Goal: Task Accomplishment & Management: Manage account settings

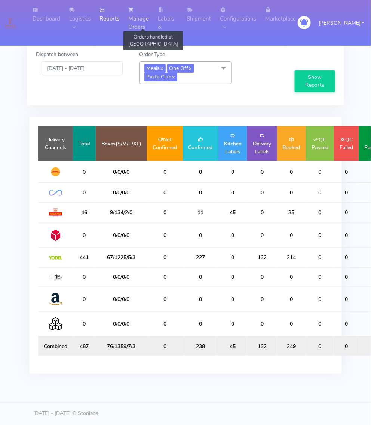
drag, startPoint x: 156, startPoint y: 4, endPoint x: 154, endPoint y: 12, distance: 7.7
click at [153, 4] on link "Manage Orders" at bounding box center [139, 18] width 30 height 37
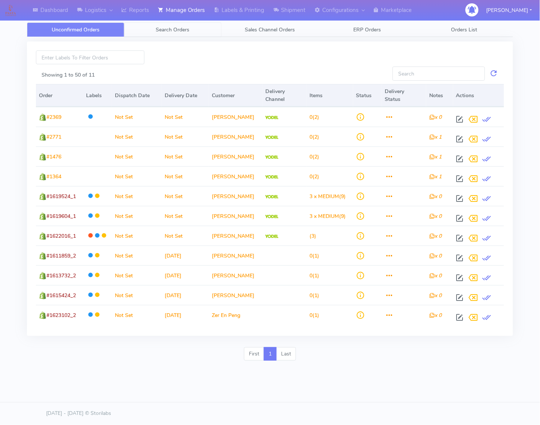
click at [188, 27] on span "Search Orders" at bounding box center [173, 29] width 34 height 7
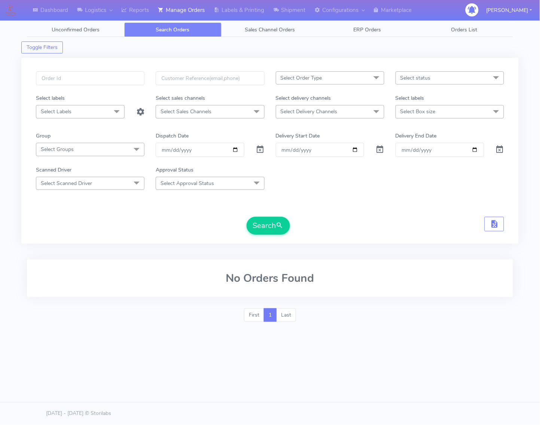
click at [287, 81] on span "Select Order Type" at bounding box center [302, 77] width 42 height 7
click at [290, 128] on div "MEALS" at bounding box center [330, 129] width 100 height 8
checkbox input "true"
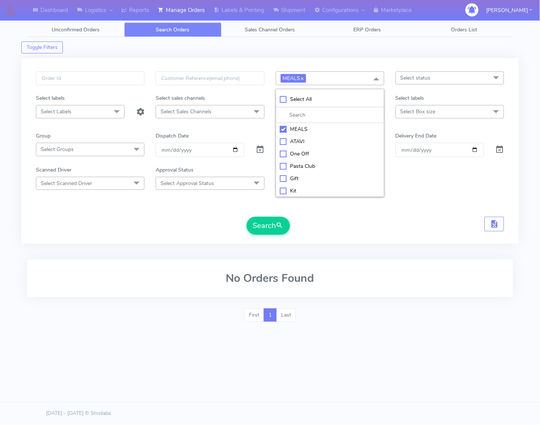
click at [371, 70] on div "MEALS x Select All MEALS ATAVI One Off Pasta Club Gift Kit Event Unknown QCOM S…" at bounding box center [269, 151] width 497 height 186
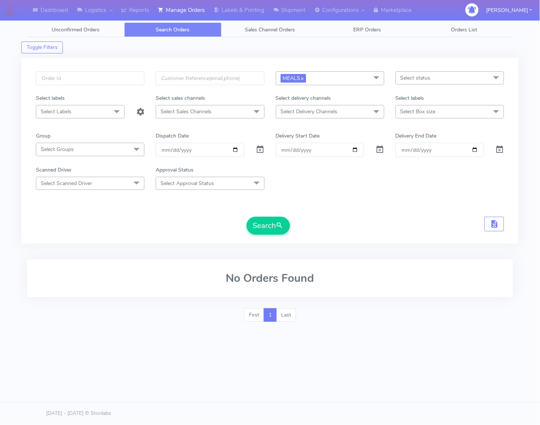
click at [371, 73] on span "Select status" at bounding box center [449, 77] width 108 height 13
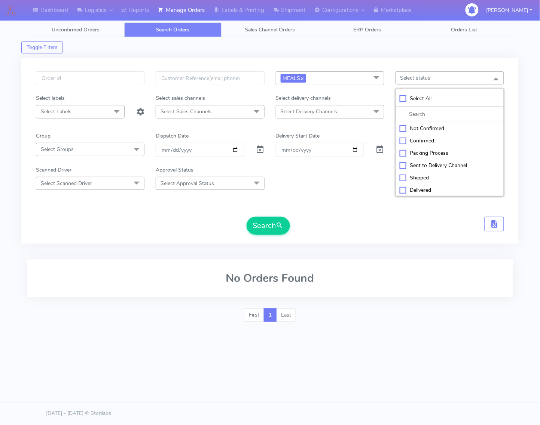
click at [349, 109] on span "Select Delivery Channels" at bounding box center [330, 111] width 108 height 13
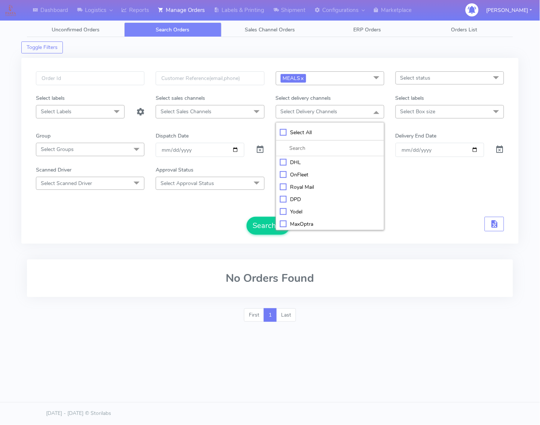
click at [309, 209] on div "Yodel" at bounding box center [330, 212] width 100 height 8
checkbox input "true"
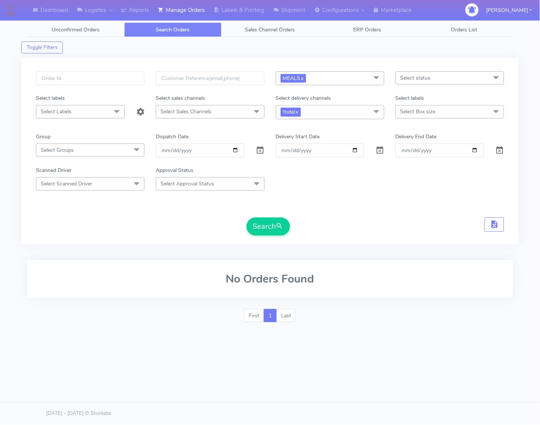
click at [371, 116] on span "Select Box size" at bounding box center [449, 111] width 108 height 13
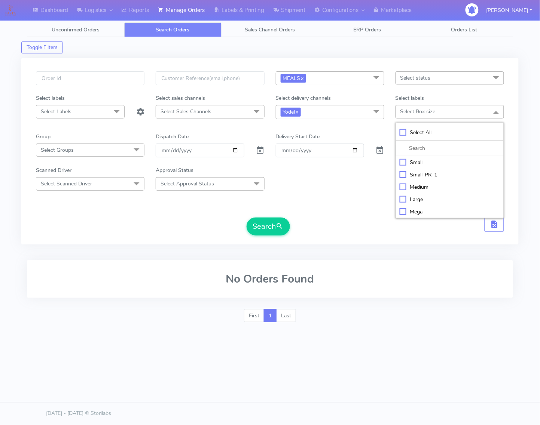
click at [371, 79] on span at bounding box center [376, 78] width 15 height 14
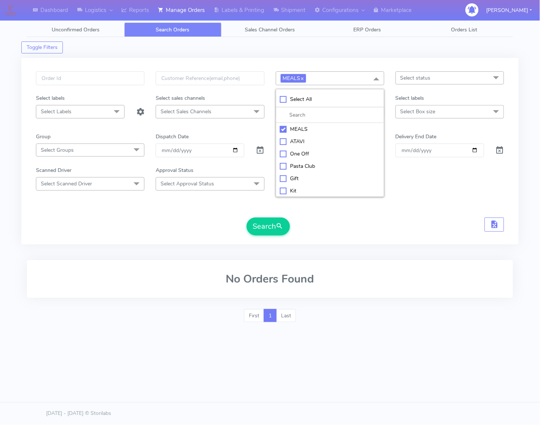
click at [296, 189] on div "Kit" at bounding box center [330, 191] width 100 height 8
checkbox input "true"
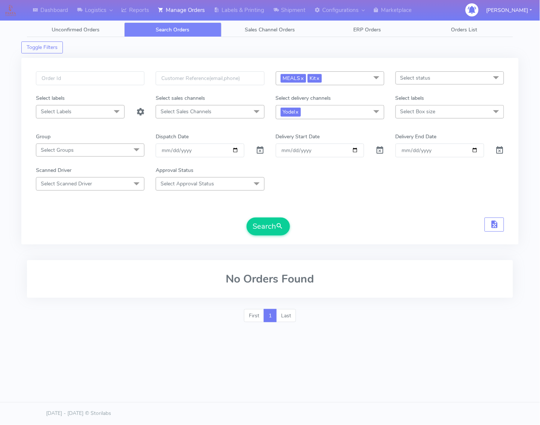
click at [371, 128] on form "MEALS x Kit x Select All MEALS ATAVI One Off Pasta Club Gift Kit Event Unknown …" at bounding box center [270, 153] width 468 height 164
click at [302, 78] on link "x" at bounding box center [301, 78] width 3 height 8
click at [279, 226] on span "submit" at bounding box center [279, 226] width 7 height 10
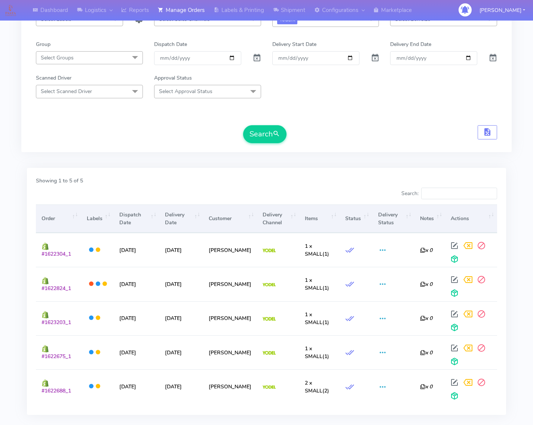
scroll to position [94, 0]
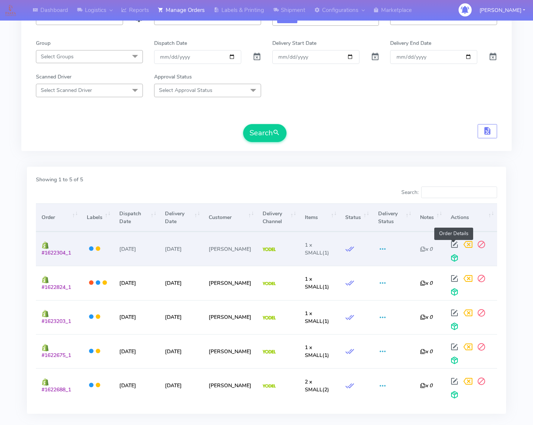
click at [371, 246] on span at bounding box center [454, 246] width 13 height 7
select select "5"
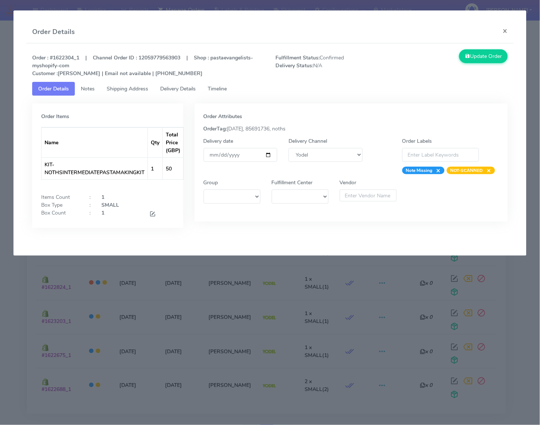
click at [111, 87] on span "Shipping Address" at bounding box center [128, 88] width 42 height 7
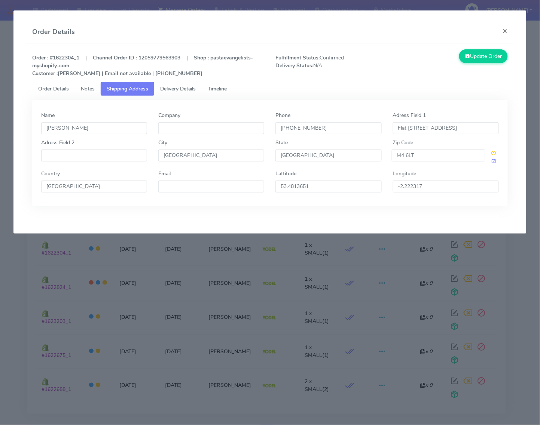
click at [88, 89] on span "Notes" at bounding box center [88, 88] width 14 height 7
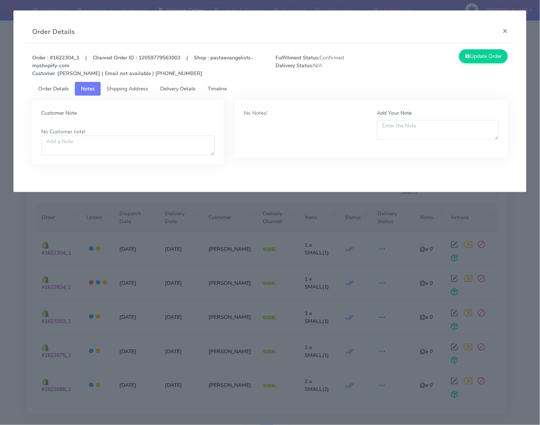
click at [182, 90] on span "Delivery Details" at bounding box center [178, 88] width 36 height 7
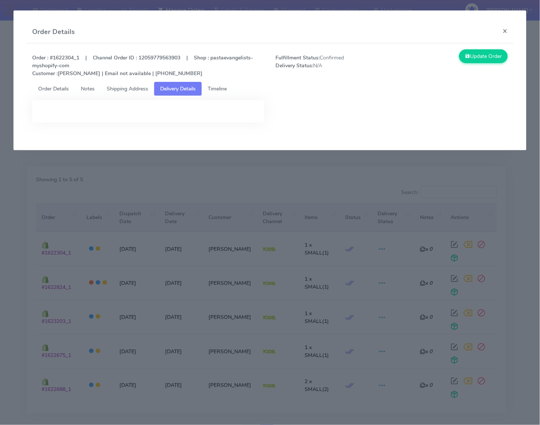
click at [217, 95] on link "Timeline" at bounding box center [217, 89] width 31 height 14
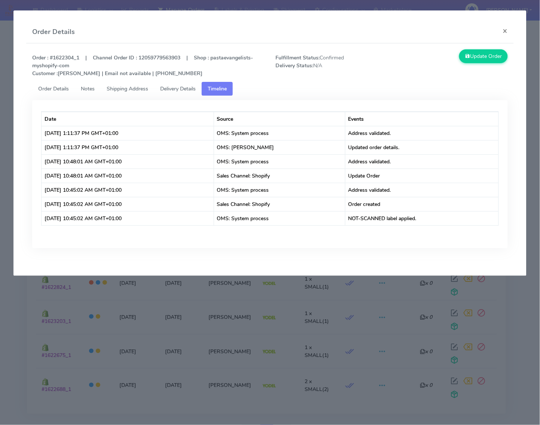
click at [148, 89] on span "Shipping Address" at bounding box center [128, 88] width 42 height 7
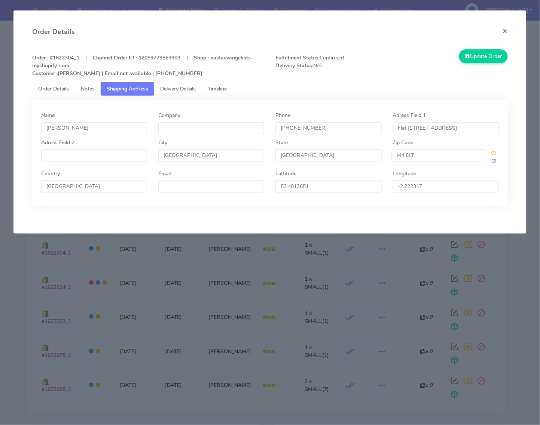
click at [90, 86] on span "Notes" at bounding box center [88, 88] width 14 height 7
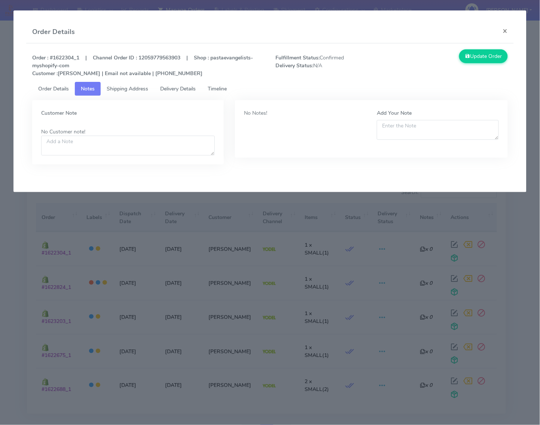
click at [43, 86] on span "Order Details" at bounding box center [53, 88] width 31 height 7
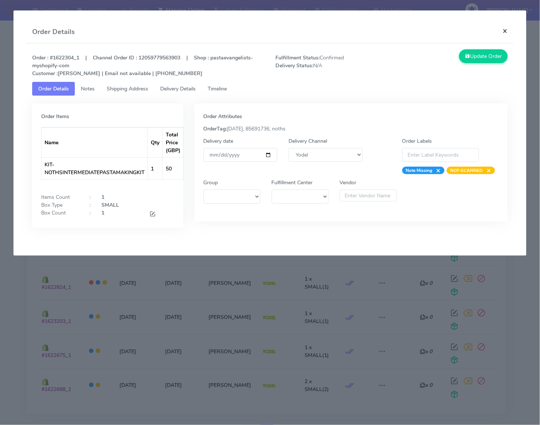
click at [371, 32] on button "×" at bounding box center [505, 31] width 17 height 20
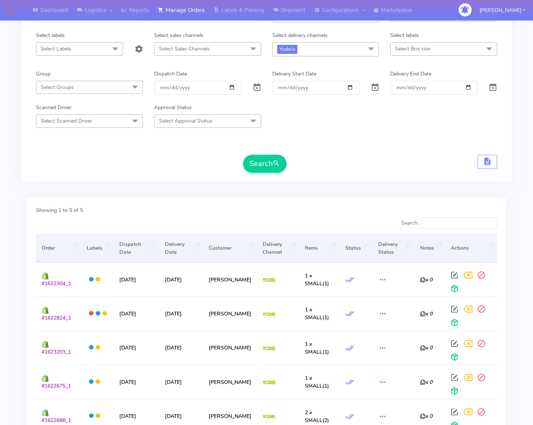
scroll to position [47, 0]
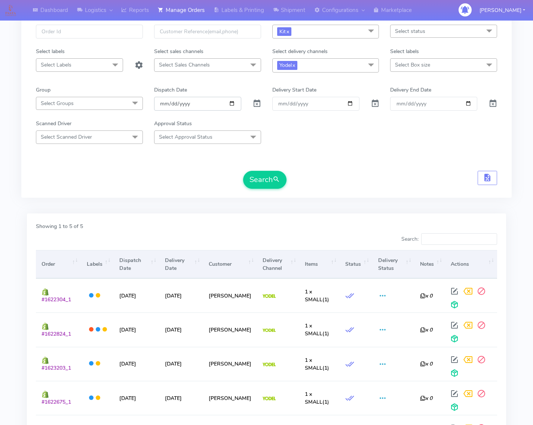
click at [230, 105] on input "[DATE]" at bounding box center [197, 104] width 87 height 14
click at [256, 182] on button "Search" at bounding box center [264, 180] width 43 height 18
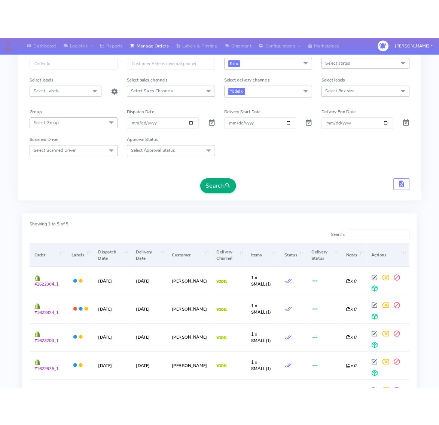
scroll to position [0, 0]
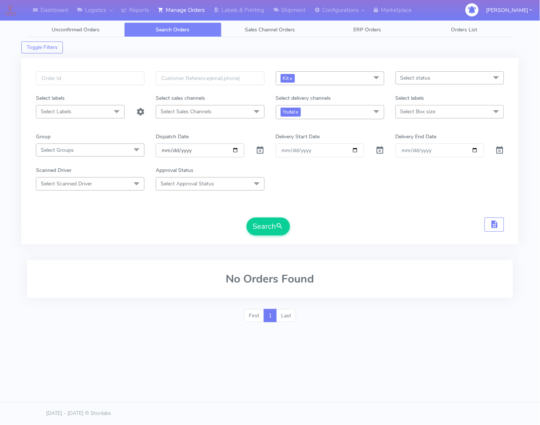
click at [239, 154] on input "[DATE]" at bounding box center [200, 151] width 89 height 14
click at [234, 151] on input "[DATE]" at bounding box center [200, 151] width 89 height 14
type input "[DATE]"
click at [255, 216] on form "Kit x Select All MEALS ATAVI One Off Pasta Club Gift Kit Event Unknown QCOM Sel…" at bounding box center [270, 153] width 468 height 164
click at [259, 223] on button "Search" at bounding box center [267, 227] width 43 height 18
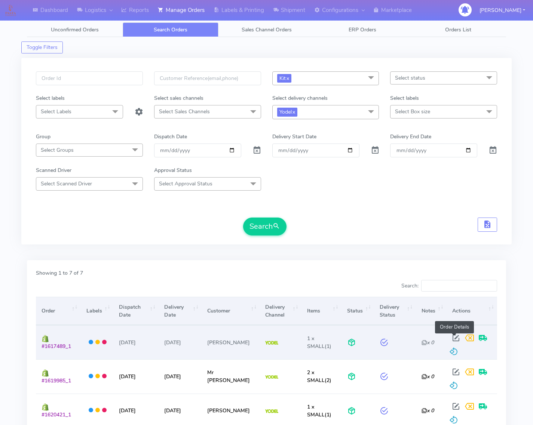
click at [371, 336] on span at bounding box center [455, 339] width 13 height 7
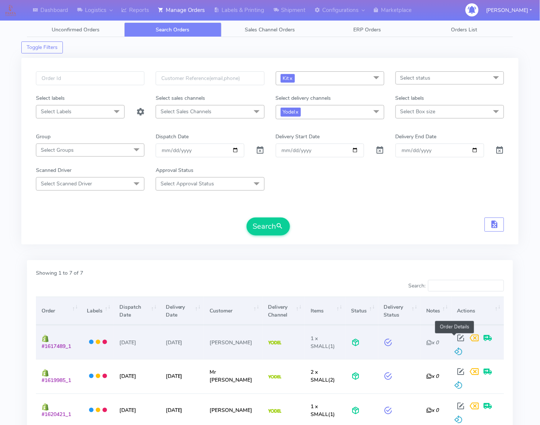
select select "5"
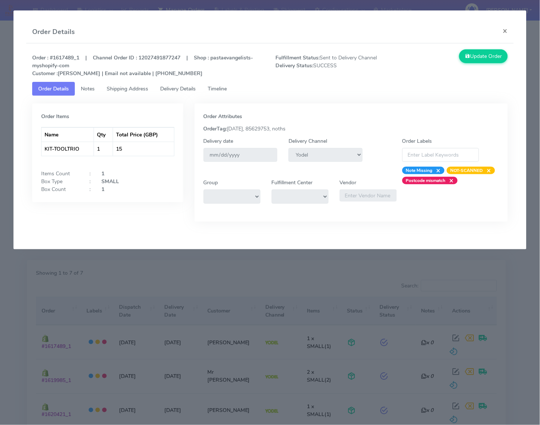
click at [154, 92] on link "Shipping Address" at bounding box center [127, 89] width 53 height 14
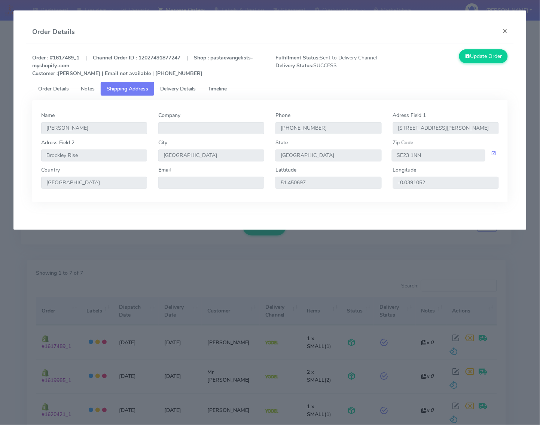
click at [180, 92] on span "Delivery Details" at bounding box center [178, 88] width 36 height 7
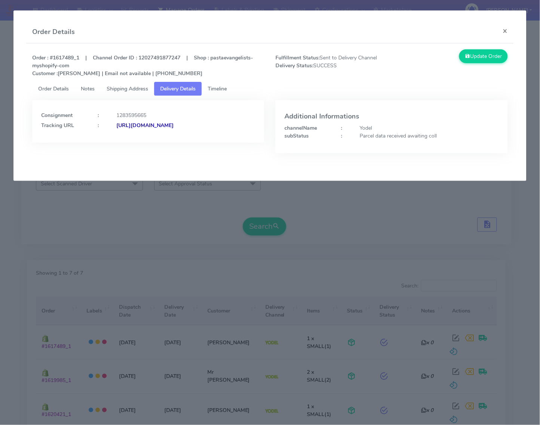
drag, startPoint x: 266, startPoint y: 139, endPoint x: 197, endPoint y: 134, distance: 68.3
click at [197, 134] on div "Consignment : 1283595665 Tracking URL : [URL][DOMAIN_NAME]" at bounding box center [148, 132] width 243 height 64
copy strong "JJD0002249960892654"
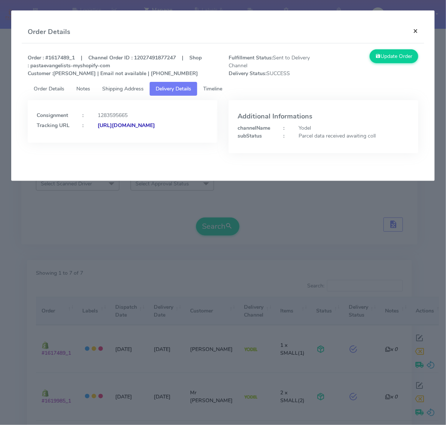
click at [371, 30] on button "×" at bounding box center [415, 31] width 17 height 20
